Goal: Transaction & Acquisition: Purchase product/service

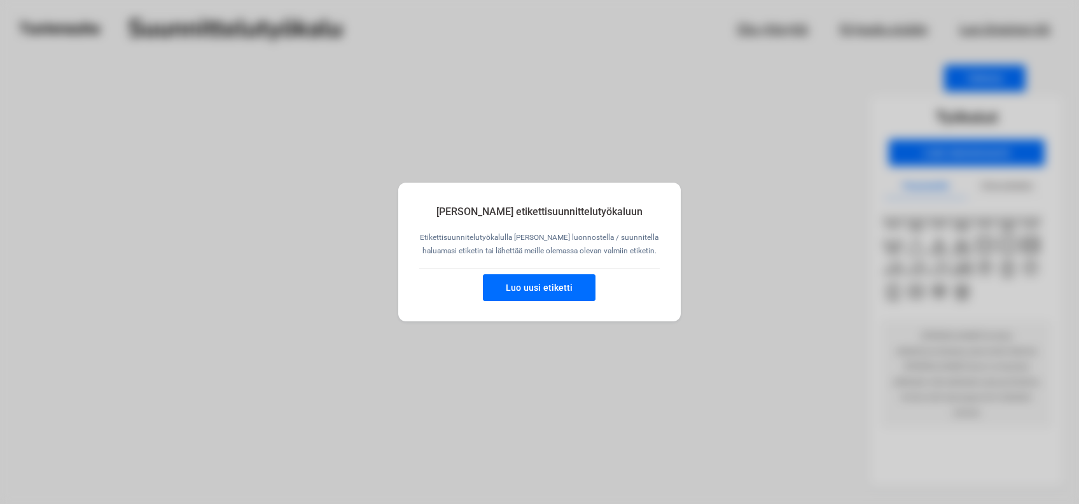
click at [535, 291] on button "Luo uusi etiketti" at bounding box center [539, 287] width 113 height 27
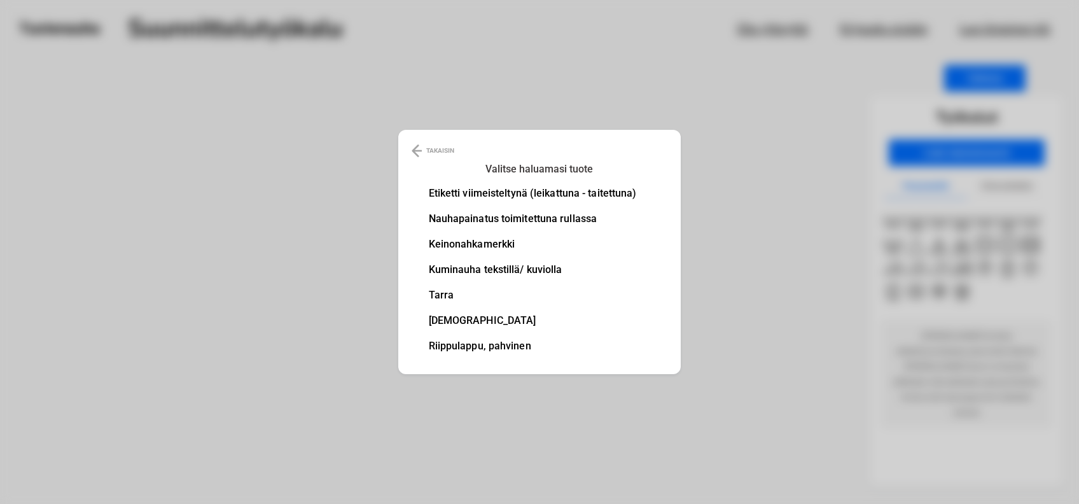
click at [539, 188] on li "Etiketti viimeisteltynä (leikattuna - taitettuna)" at bounding box center [533, 193] width 208 height 10
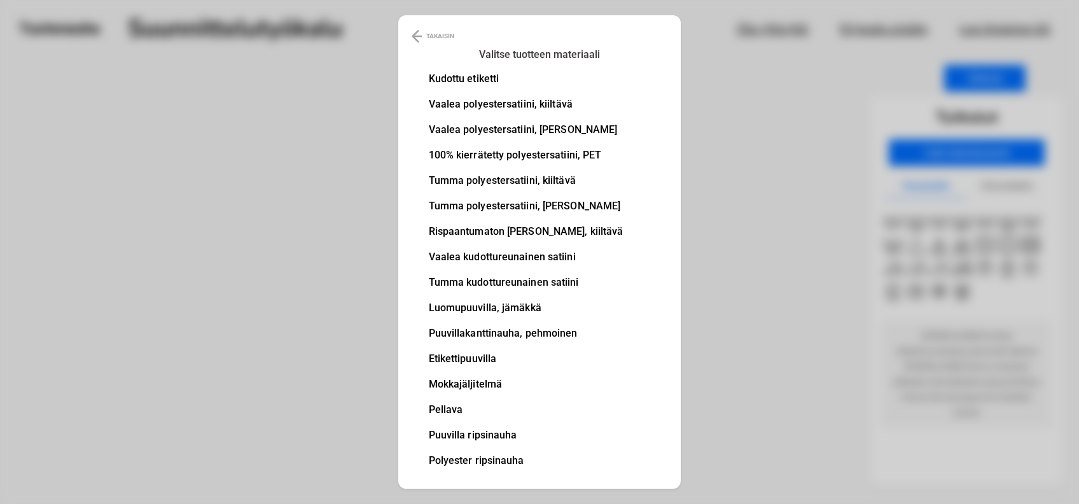
click at [588, 156] on li "100% kierrätetty polyestersatiini, PET" at bounding box center [526, 155] width 195 height 10
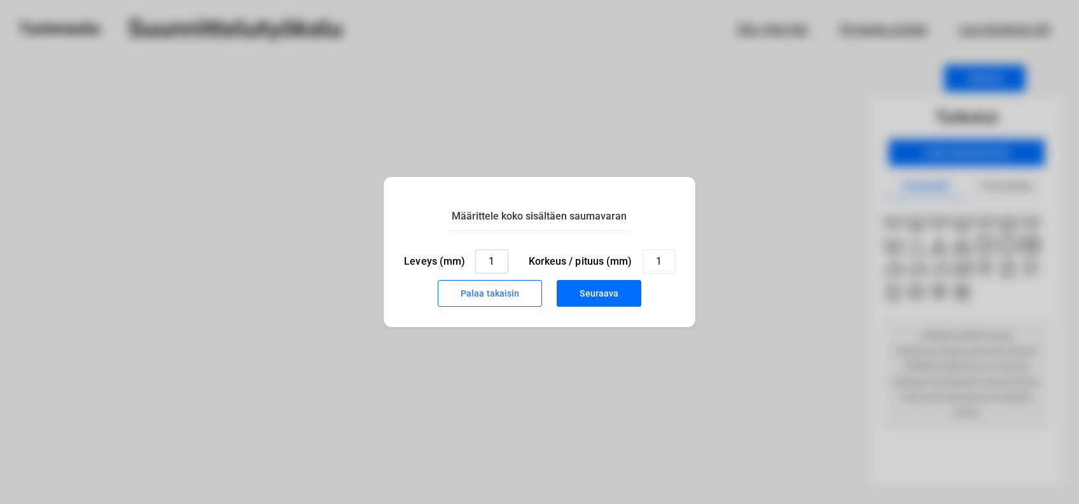
click at [499, 264] on input "1" at bounding box center [491, 261] width 32 height 24
type input "30"
click at [661, 257] on input "1" at bounding box center [658, 261] width 32 height 24
type input "50"
click at [605, 296] on button "Seuraava" at bounding box center [598, 293] width 85 height 27
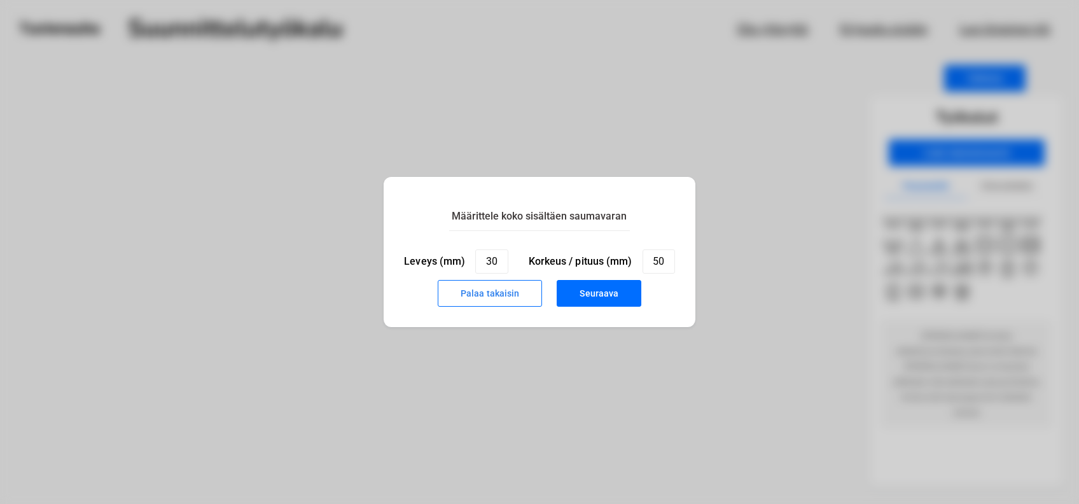
type input "1"
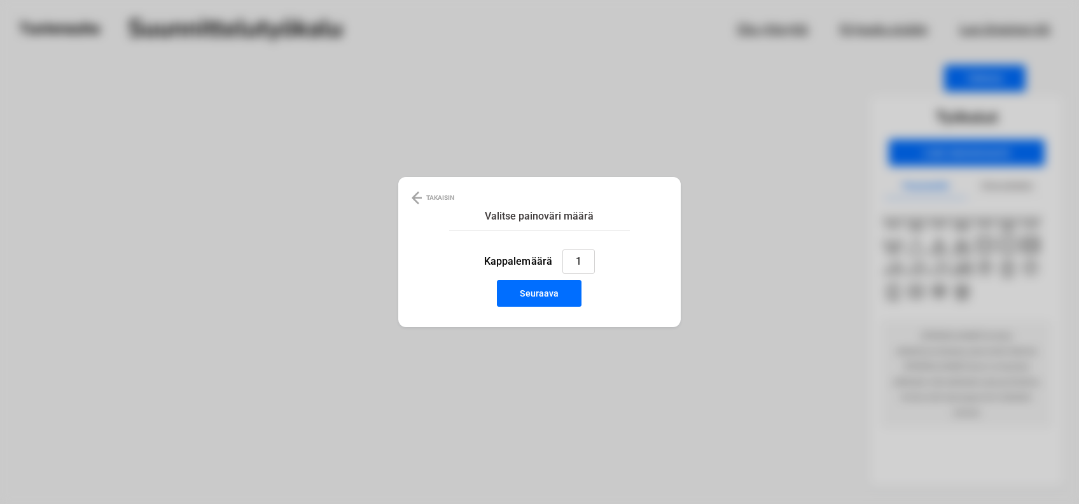
click at [590, 261] on input "1" at bounding box center [578, 261] width 32 height 24
type input "50"
click at [547, 287] on button "Seuraava" at bounding box center [539, 293] width 85 height 27
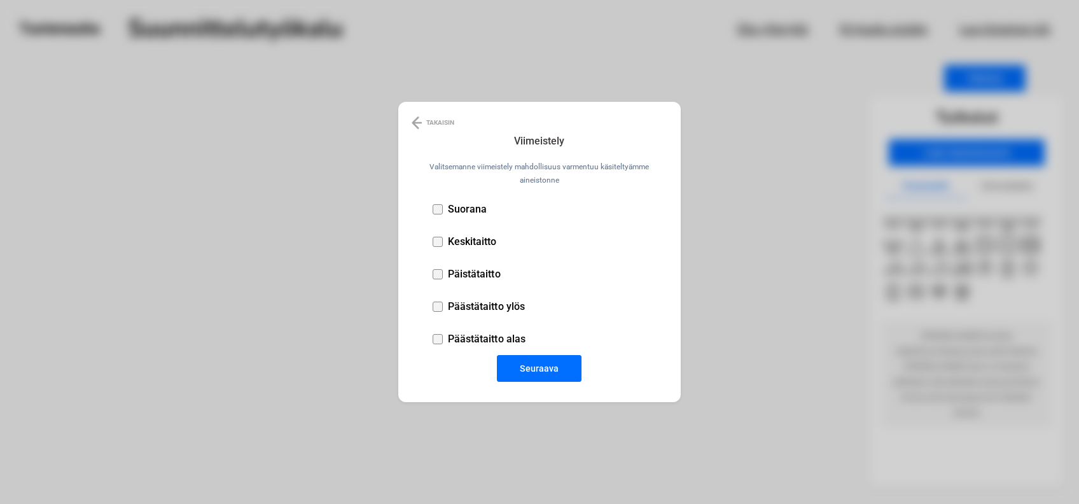
click at [441, 242] on div at bounding box center [437, 242] width 10 height 10
click at [537, 369] on button "Seuraava" at bounding box center [539, 368] width 85 height 27
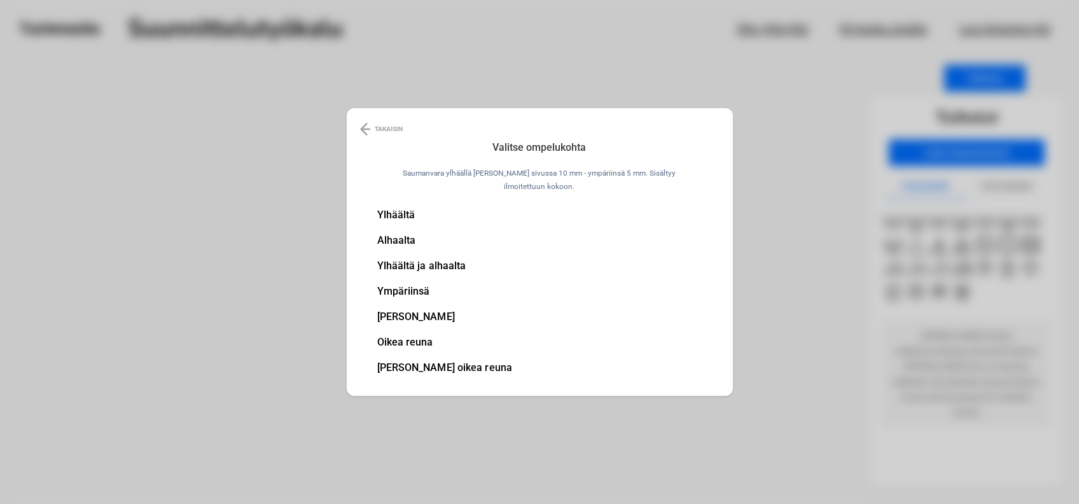
click at [448, 263] on li "Ylhäältä ja alhaalta" at bounding box center [444, 266] width 135 height 10
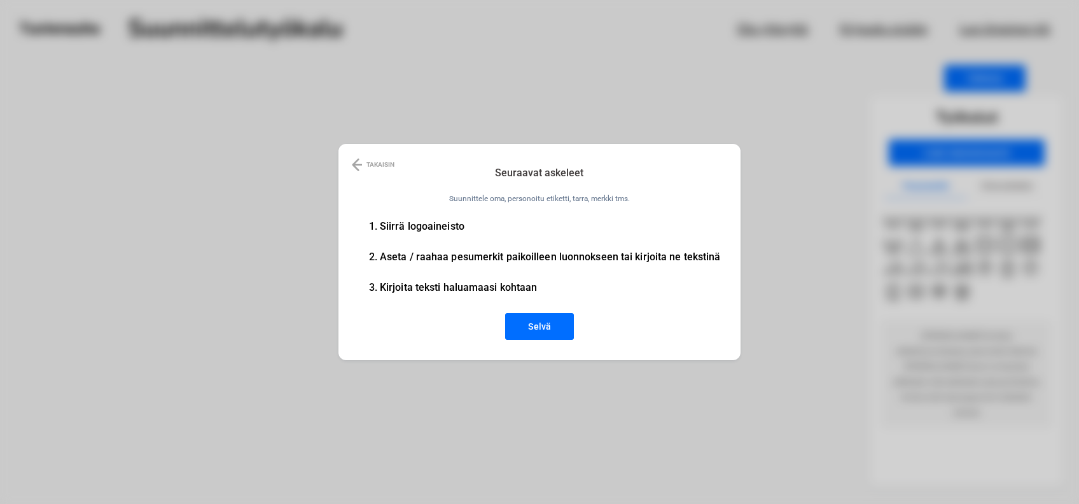
click at [460, 219] on div "TAKAISIN Seuraavat askeleet Suunnittele oma, personoitu etiketti, tarra, merkki…" at bounding box center [539, 252] width 403 height 216
click at [548, 321] on button "Selvä" at bounding box center [539, 326] width 69 height 27
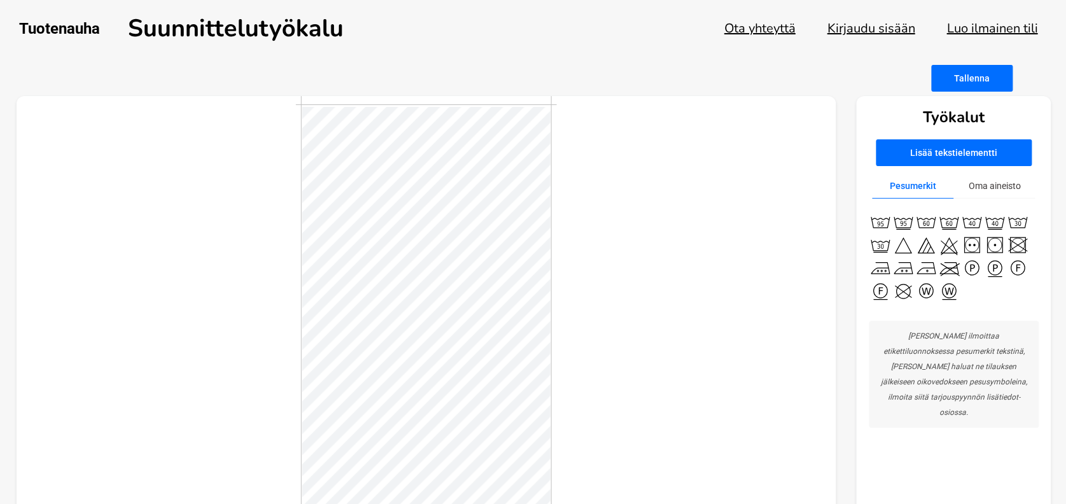
click at [939, 151] on button "Lisää tekstielementti" at bounding box center [954, 152] width 156 height 27
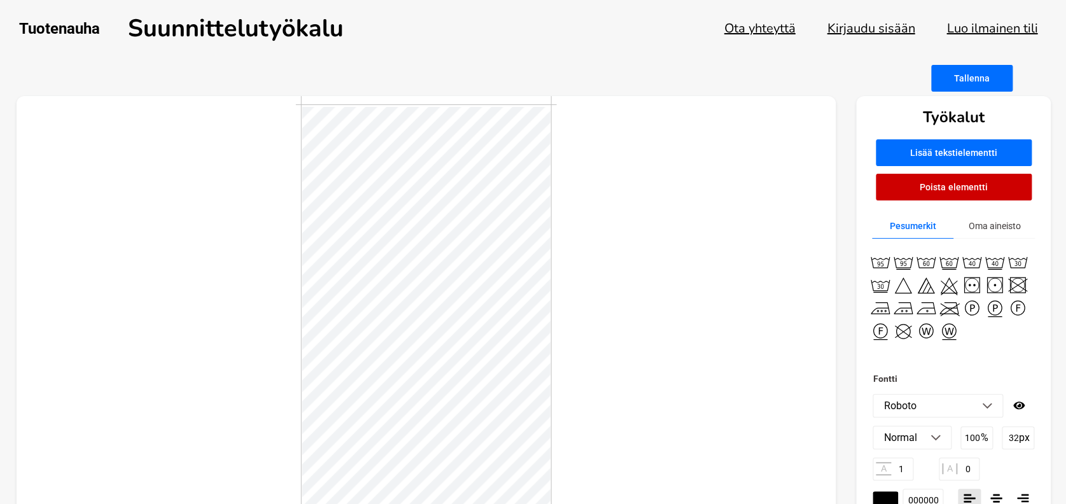
scroll to position [1, 1]
type textarea "AIRBAG"
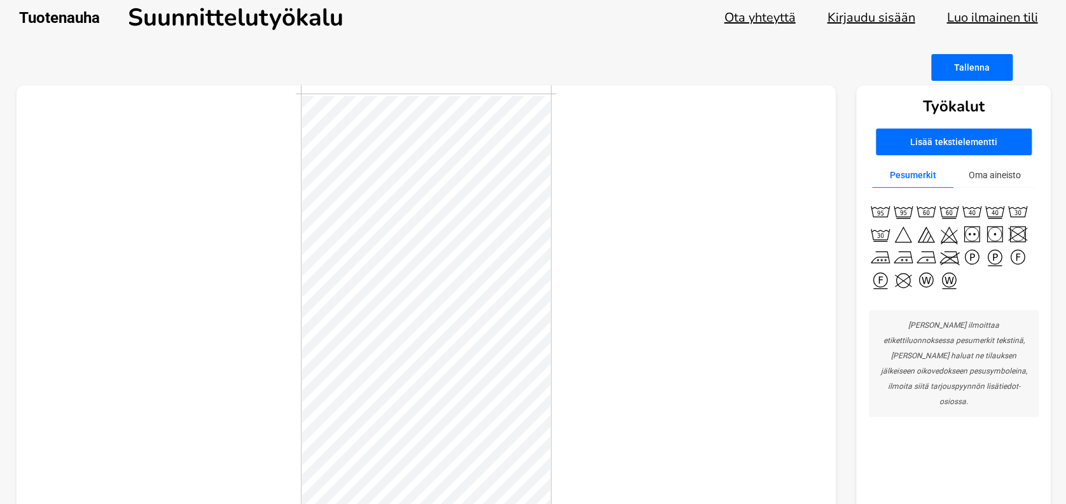
scroll to position [10, 0]
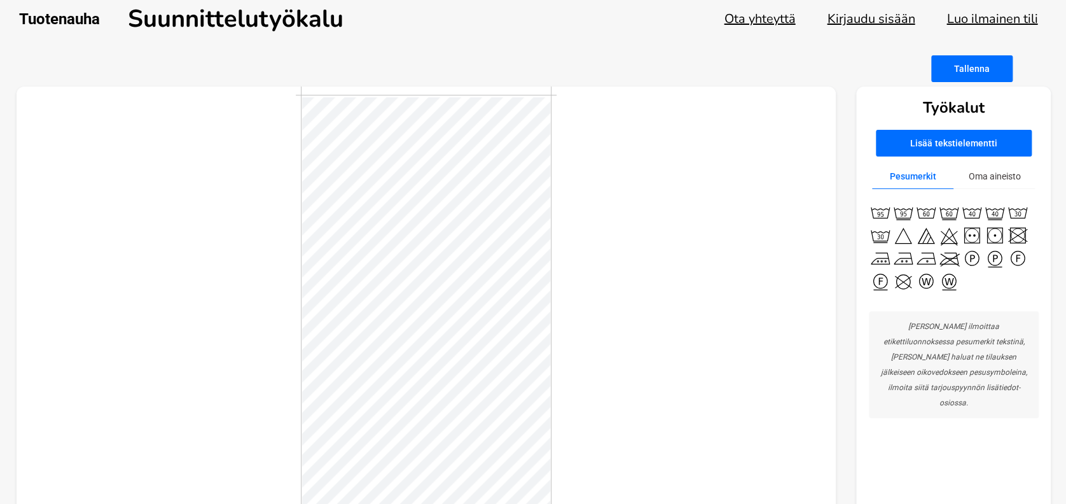
click at [944, 141] on button "Lisää tekstielementti" at bounding box center [954, 143] width 156 height 27
click at [992, 181] on button "Oma aineisto" at bounding box center [993, 176] width 81 height 25
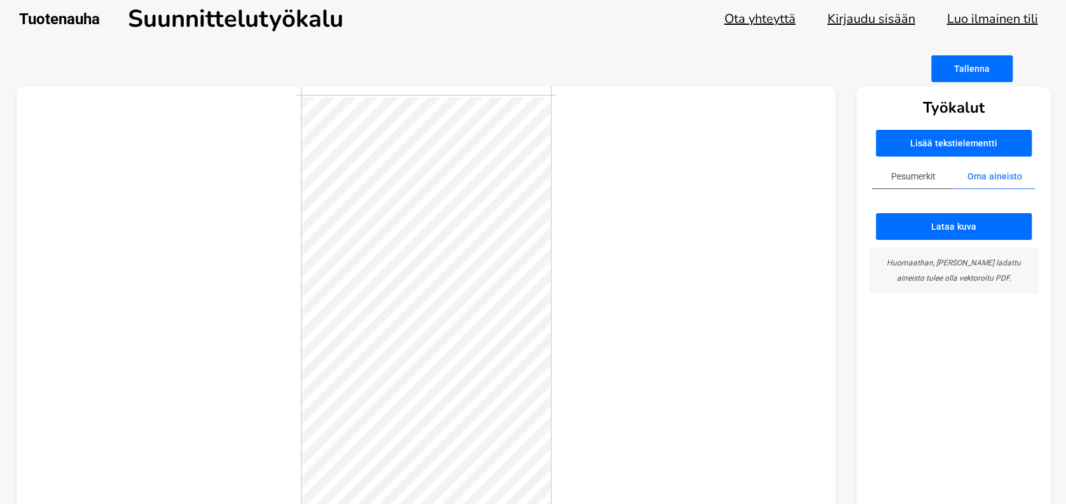
click at [951, 142] on button "Lisää tekstielementti" at bounding box center [954, 143] width 156 height 27
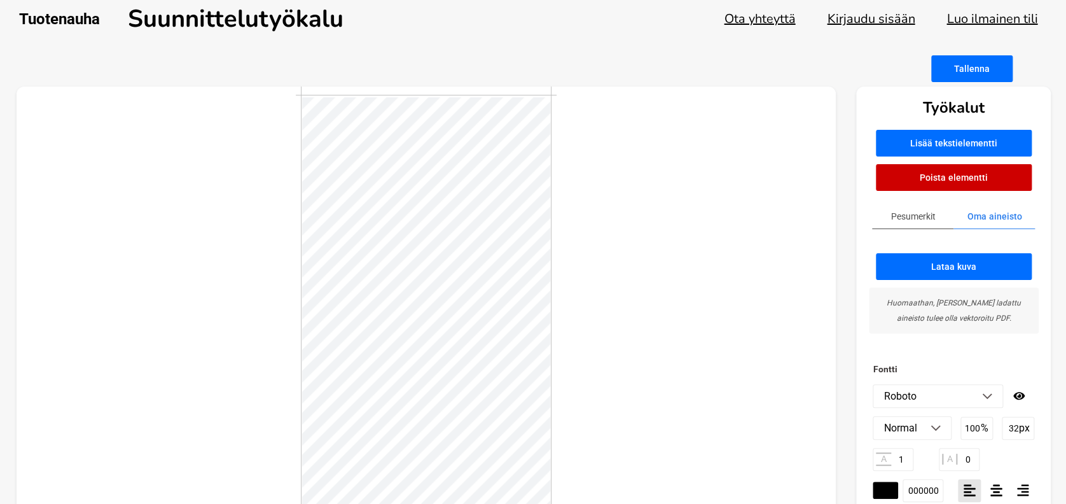
drag, startPoint x: 951, startPoint y: 142, endPoint x: 935, endPoint y: 148, distance: 17.5
click at [935, 148] on button "Lisää tekstielementti" at bounding box center [954, 143] width 156 height 27
type textarea "A"
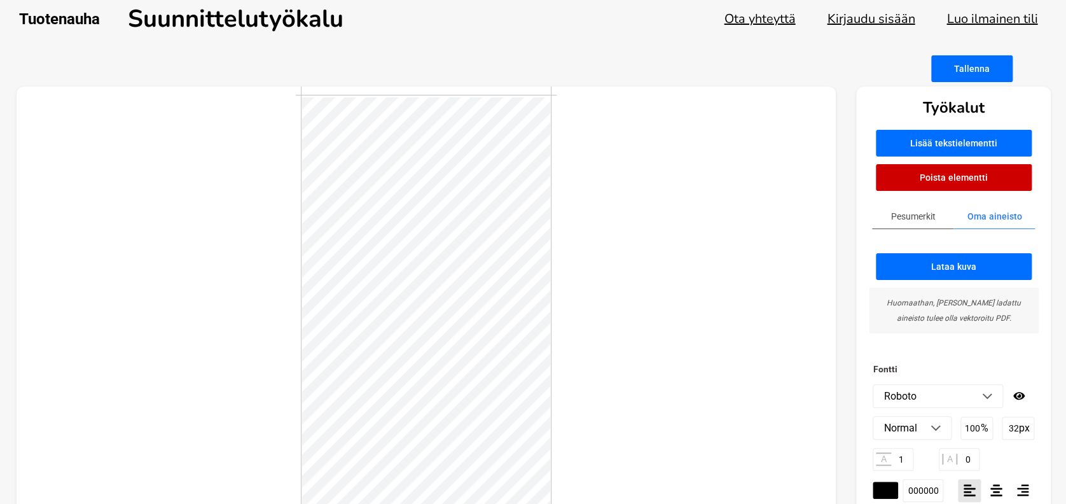
click at [614, 258] on div at bounding box center [427, 303] width 820 height 435
click at [836, 295] on div "Työkalut Lisää tekstielementti Poista elementti Pesumerkit Oma aineisto Lataa k…" at bounding box center [534, 303] width 1034 height 435
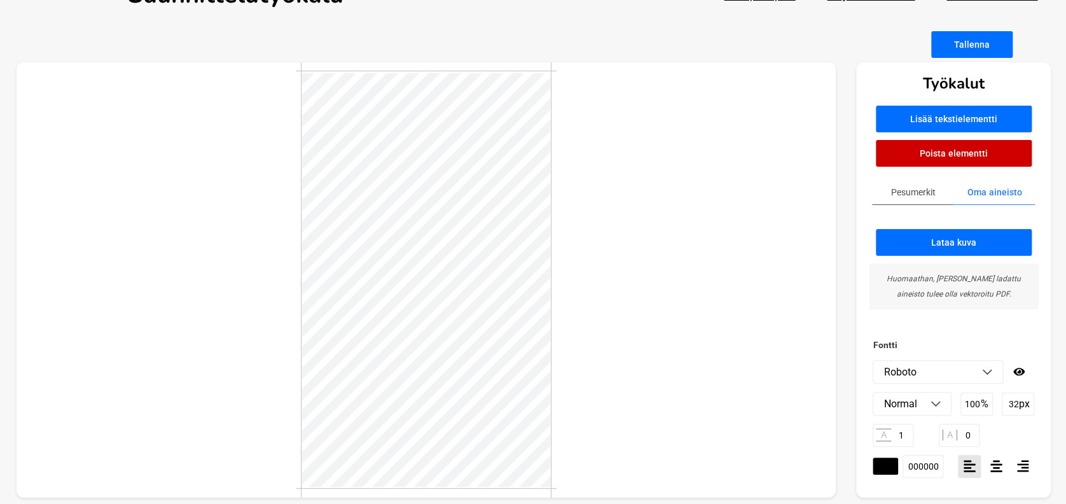
scroll to position [43, 0]
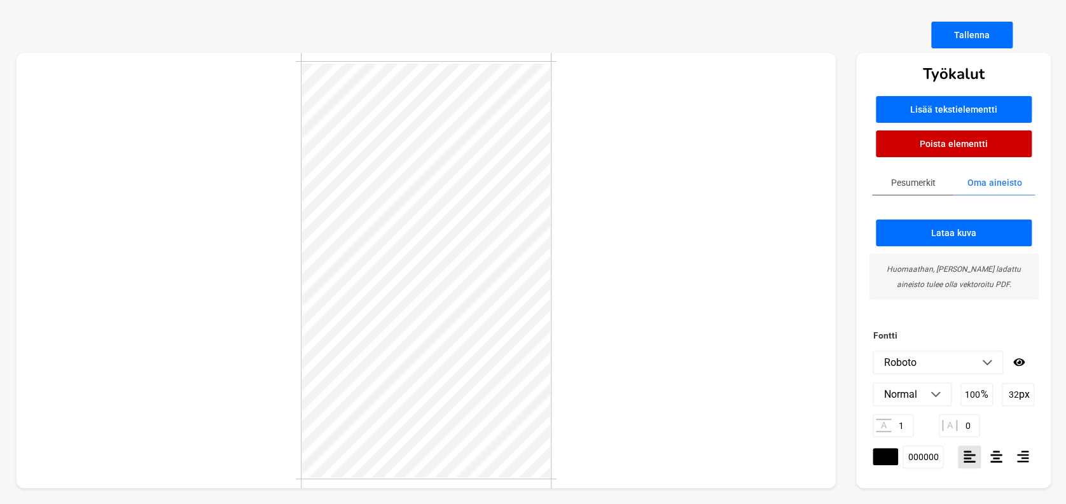
click at [946, 139] on button "Poista elementti" at bounding box center [954, 143] width 156 height 27
type textarea "T"
type textarea "AIRBAG"
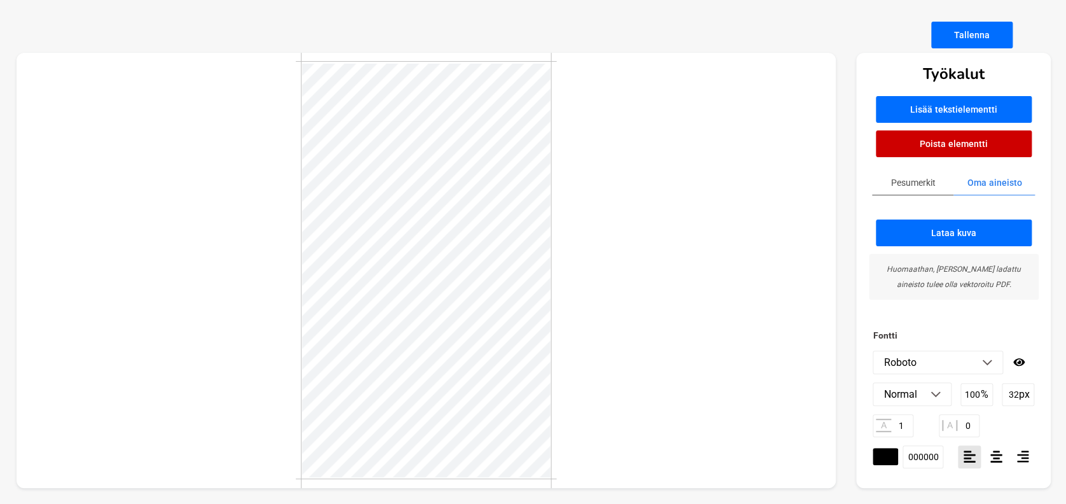
type textarea "T"
type textarea "GABRIA"
type textarea "G"
type textarea "A"
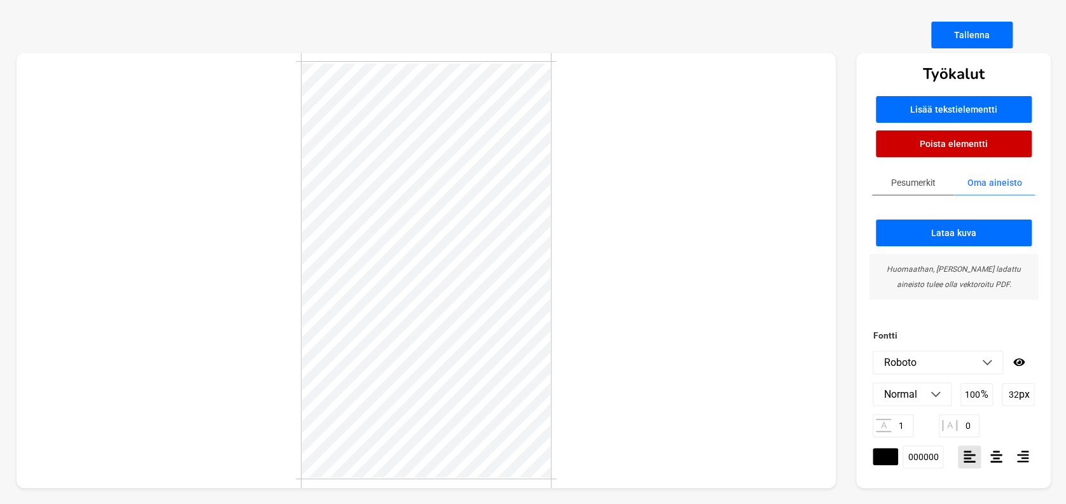
type textarea "A"
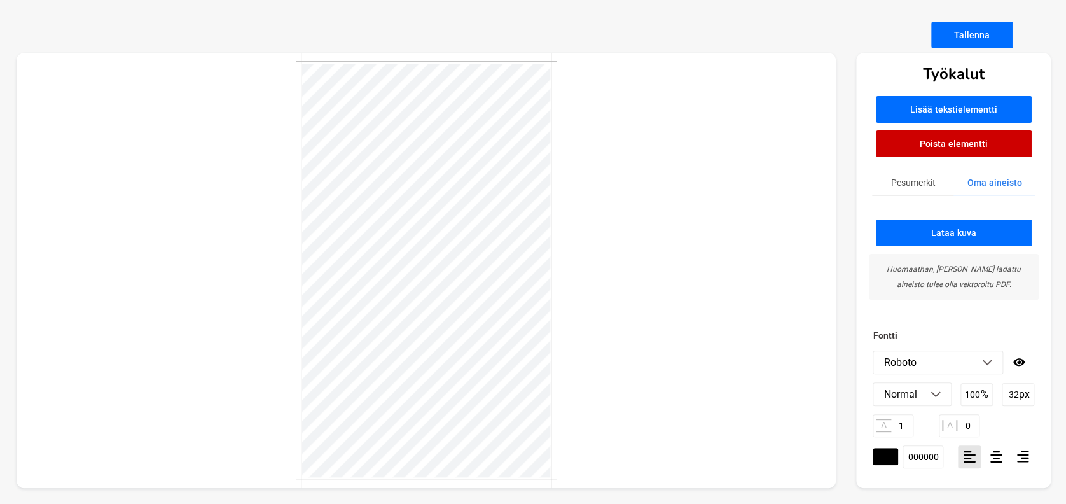
click at [962, 142] on button "Poista elementti" at bounding box center [954, 143] width 156 height 27
type textarea "A"
